Goal: Task Accomplishment & Management: Complete application form

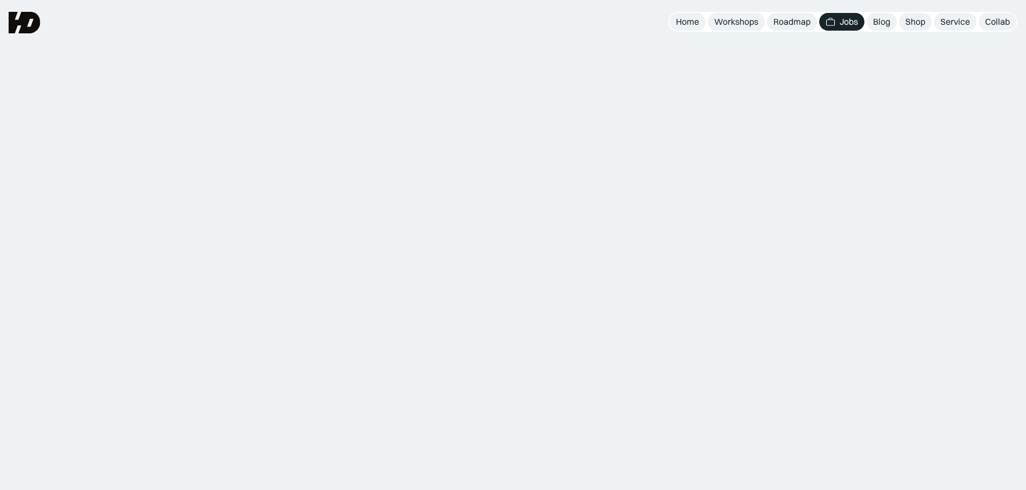
scroll to position [429, 0]
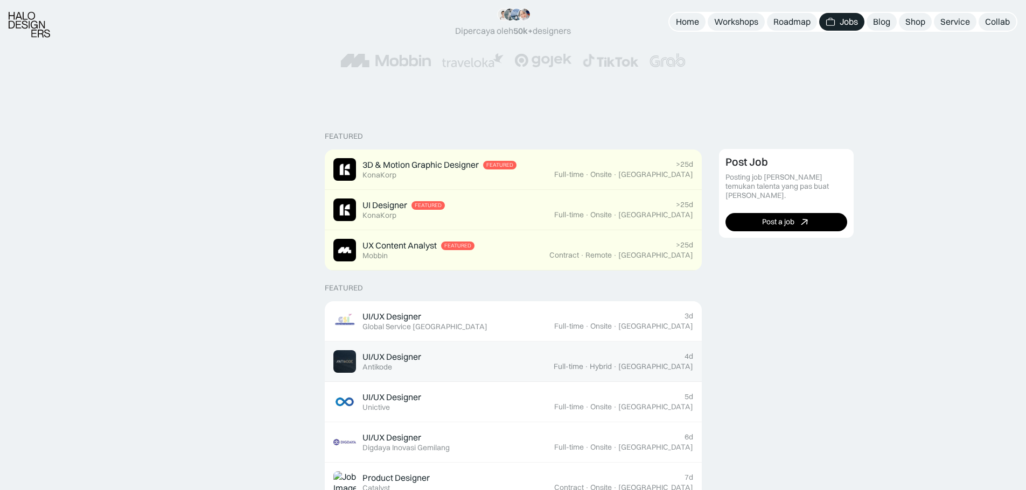
scroll to position [268, 0]
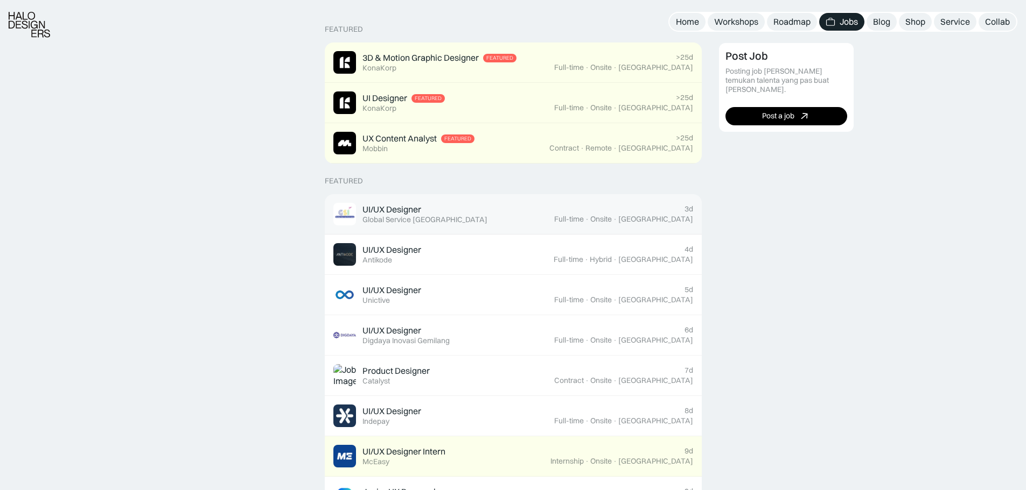
click at [522, 215] on div "UI/UX Designer Featured Global Service Indonesia" at bounding box center [443, 214] width 221 height 23
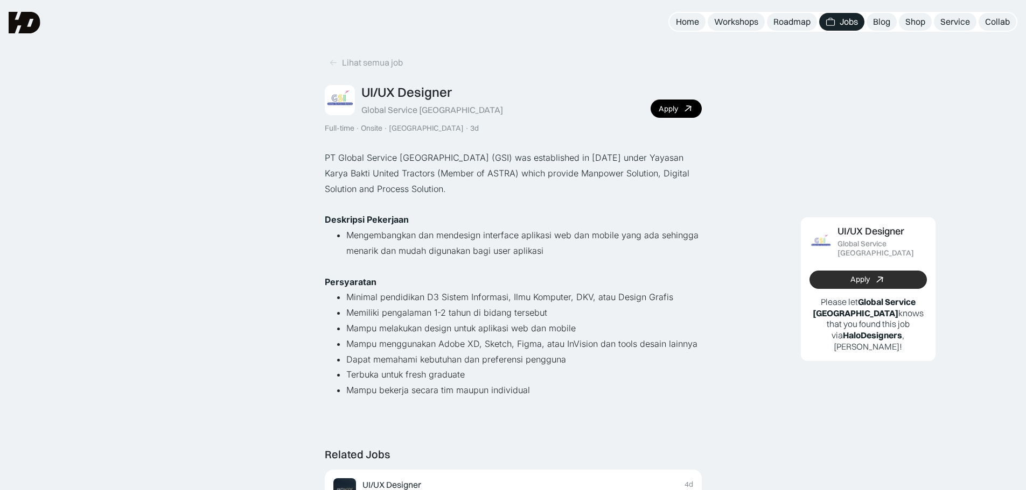
click at [838, 271] on link "Apply" at bounding box center [867, 280] width 117 height 18
click at [675, 110] on div "Apply" at bounding box center [667, 108] width 19 height 9
click at [842, 24] on div "Jobs" at bounding box center [848, 21] width 18 height 11
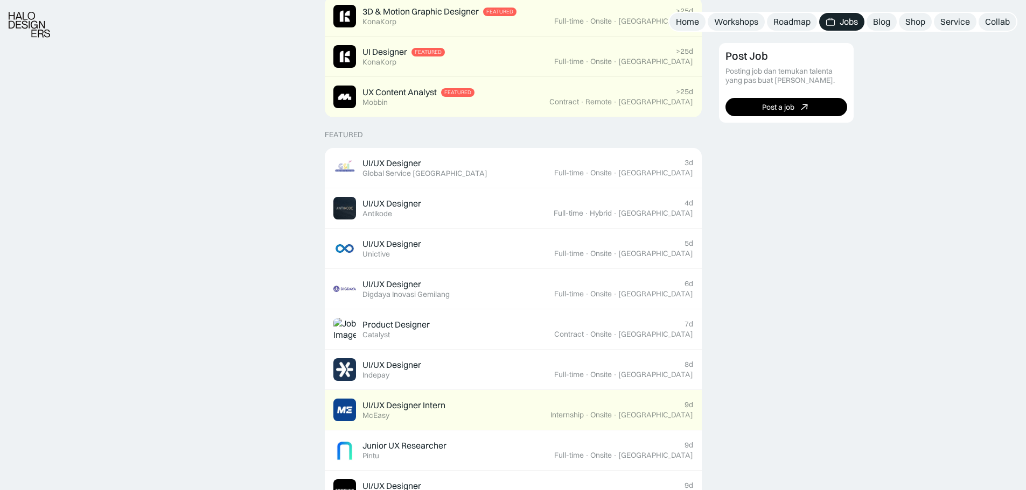
scroll to position [323, 0]
